Goal: Information Seeking & Learning: Learn about a topic

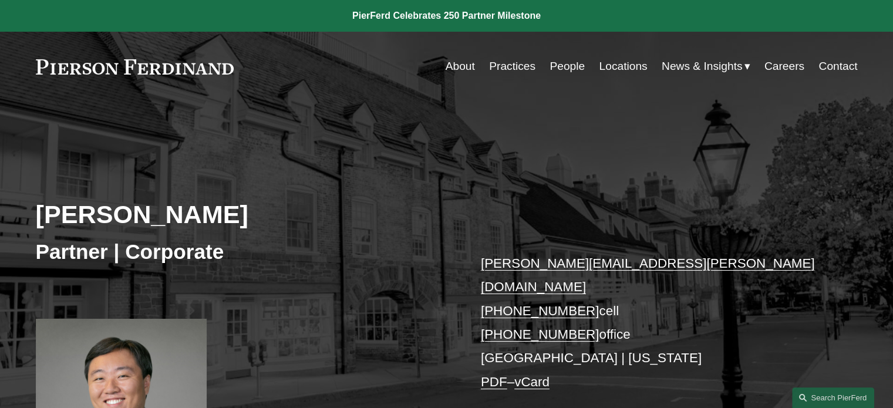
click at [566, 66] on link "People" at bounding box center [566, 66] width 35 height 22
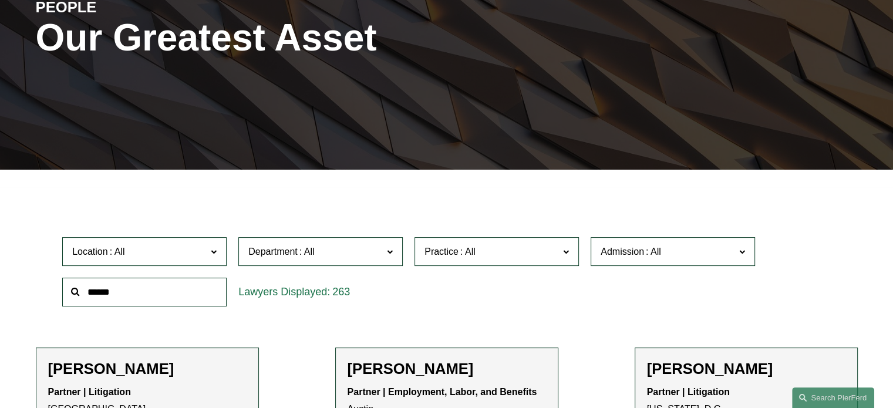
scroll to position [235, 0]
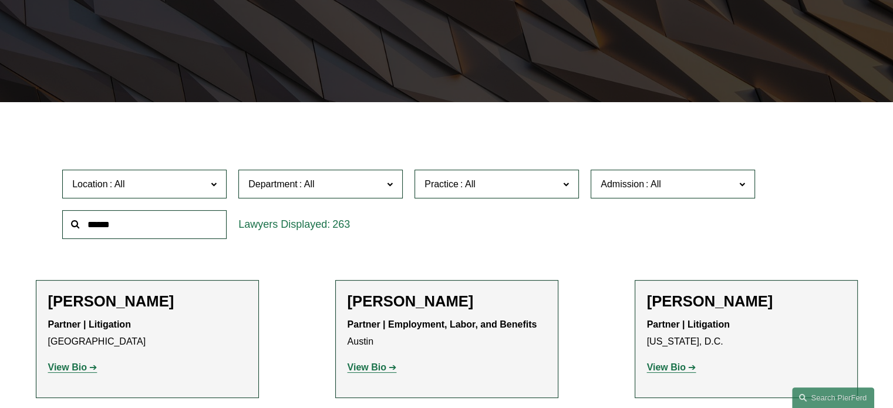
click at [215, 183] on span at bounding box center [214, 183] width 6 height 15
click at [0, 0] on link "London" at bounding box center [0, 0] width 0 height 0
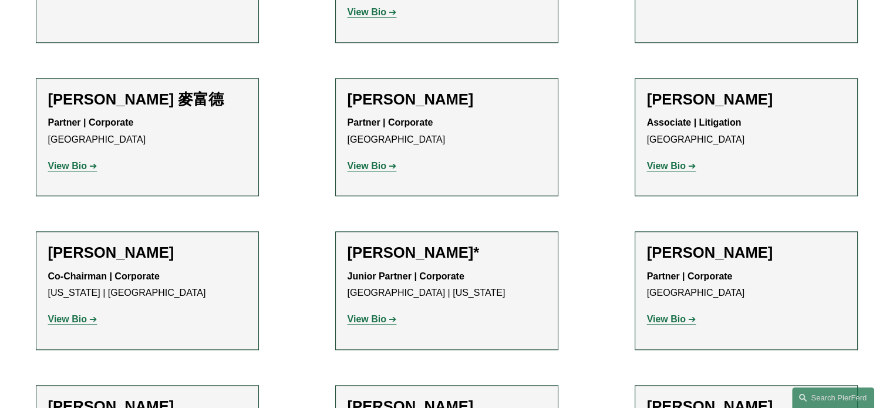
scroll to position [1174, 0]
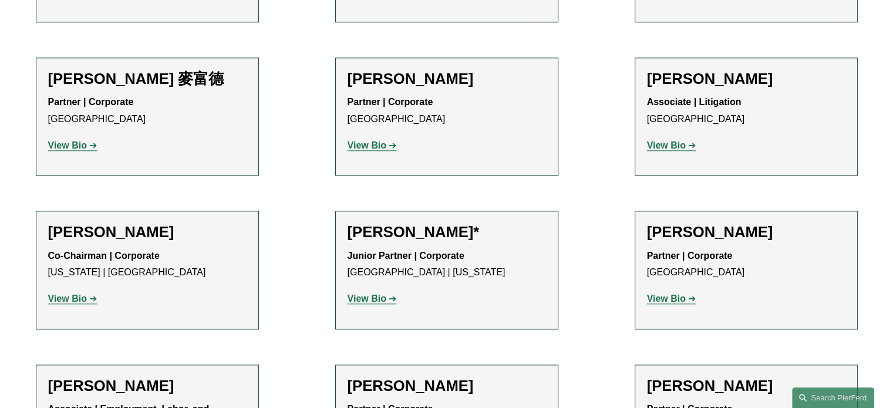
click at [683, 140] on strong "View Bio" at bounding box center [666, 145] width 39 height 10
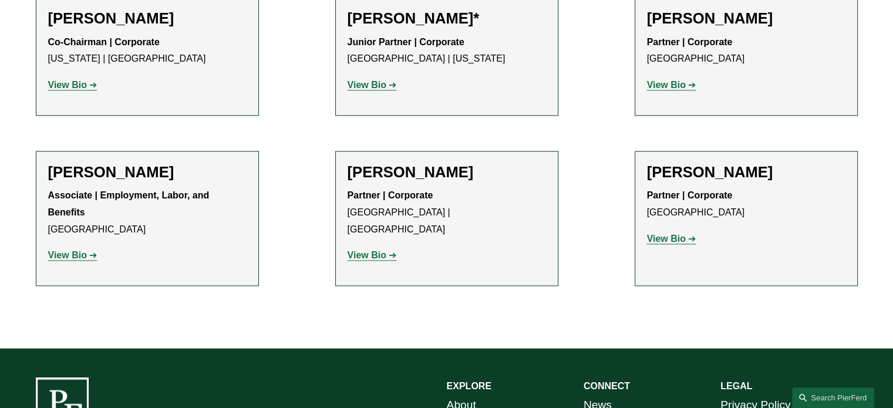
scroll to position [1409, 0]
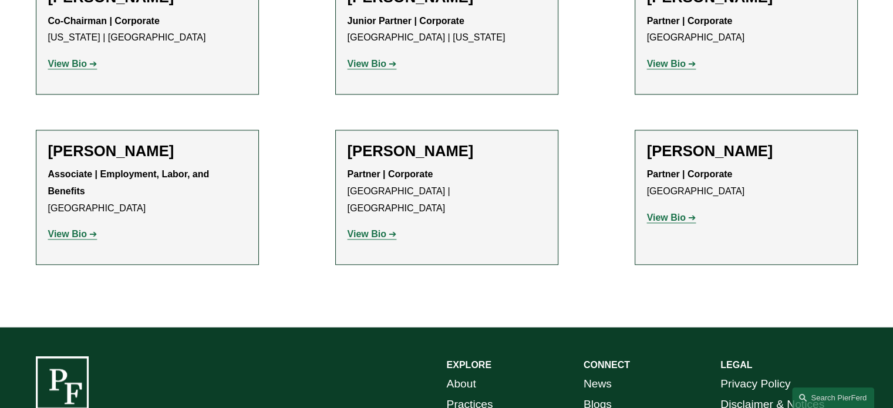
click at [369, 229] on strong "View Bio" at bounding box center [367, 234] width 39 height 10
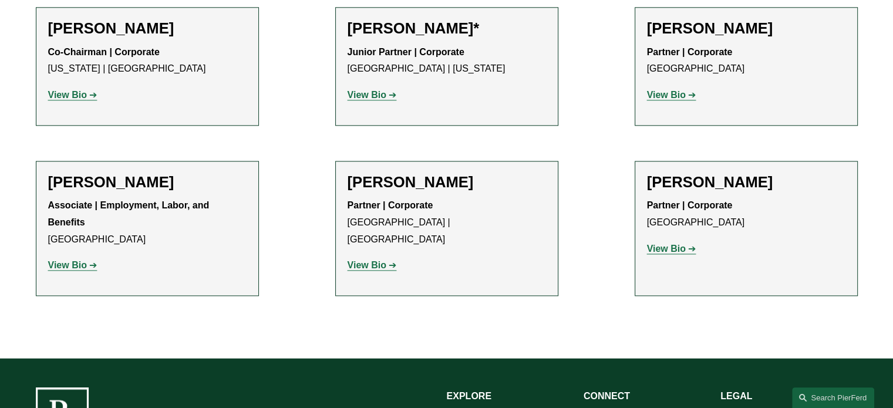
scroll to position [1350, 0]
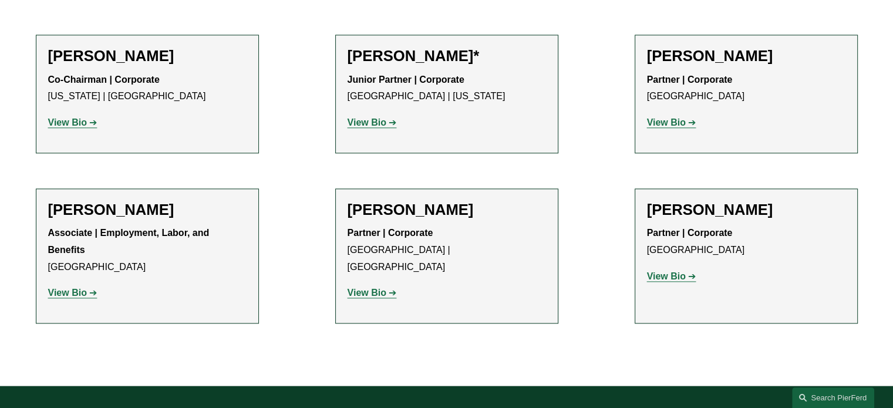
click at [380, 288] on strong "View Bio" at bounding box center [367, 293] width 39 height 10
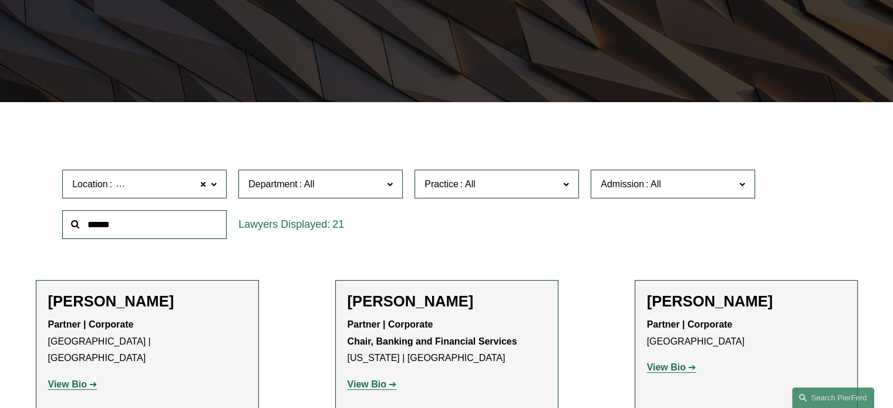
scroll to position [0, 0]
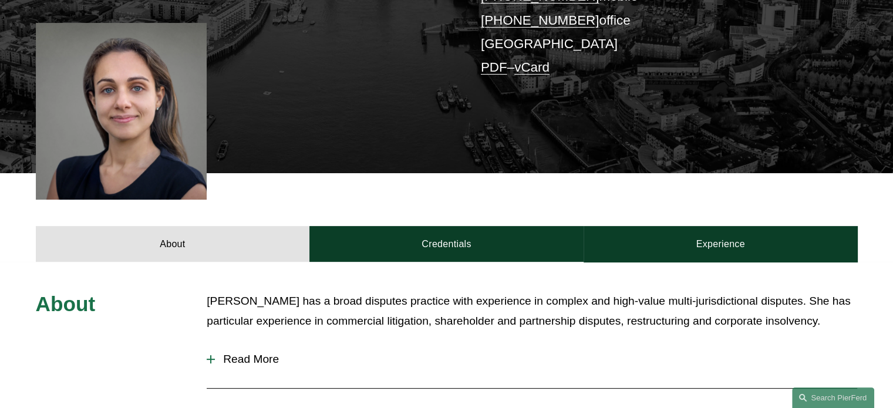
scroll to position [293, 0]
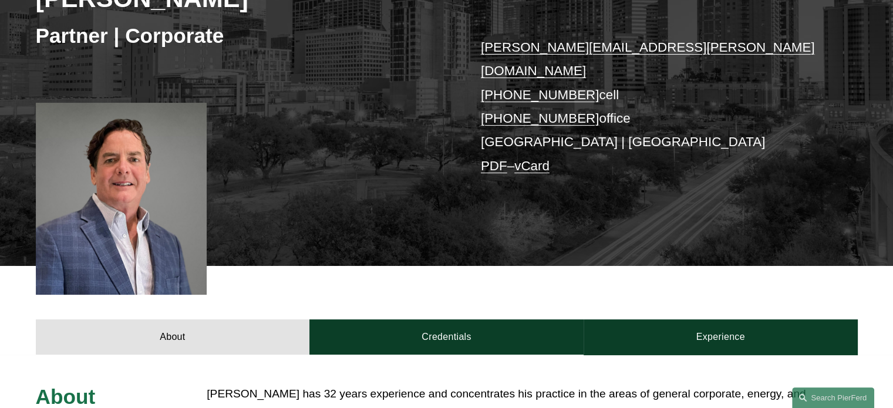
scroll to position [235, 0]
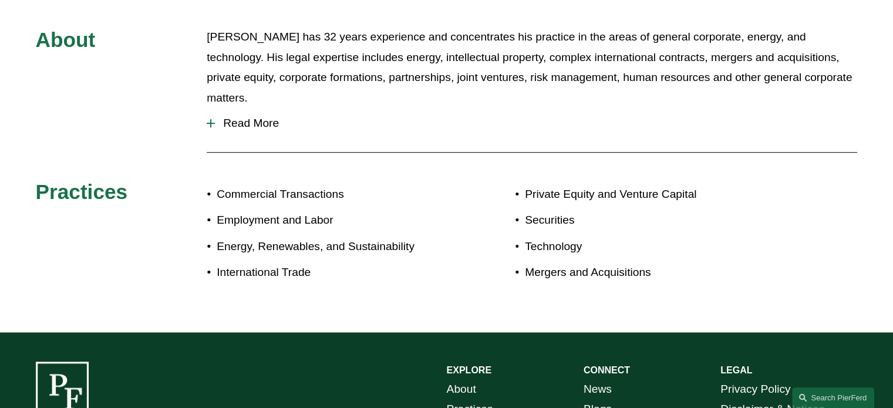
scroll to position [587, 0]
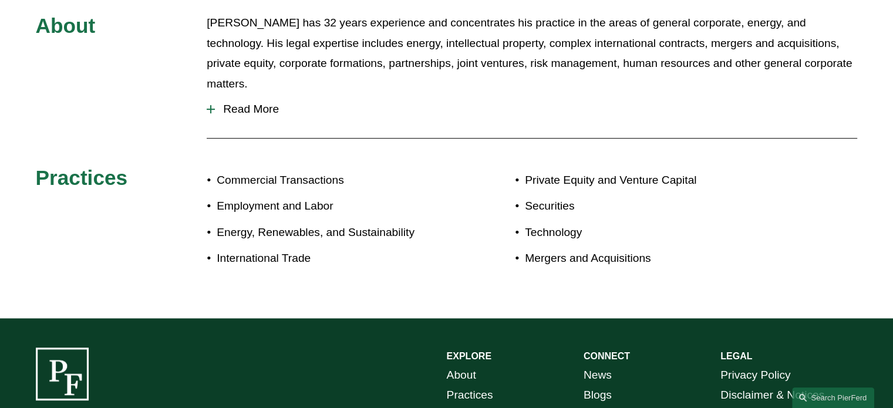
click at [207, 105] on div at bounding box center [211, 109] width 8 height 8
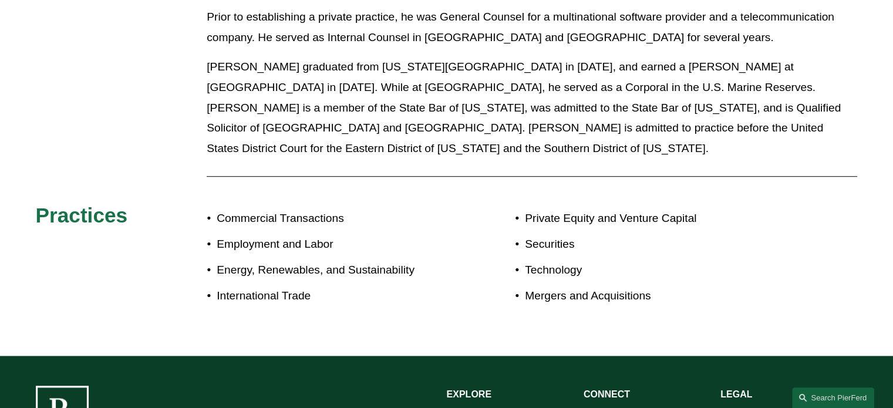
scroll to position [470, 0]
